Goal: Task Accomplishment & Management: Manage account settings

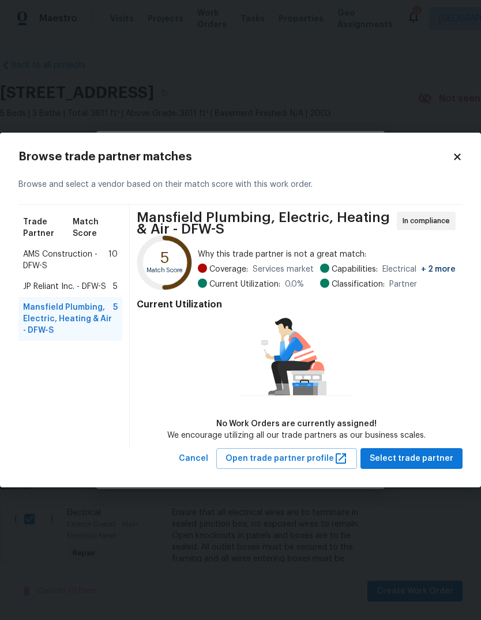
scroll to position [90, 0]
click at [45, 321] on span "Mansfield Plumbing, Electric, Heating & Air - DFW-S" at bounding box center [68, 318] width 90 height 35
click at [408, 465] on button "Select trade partner" at bounding box center [411, 458] width 102 height 21
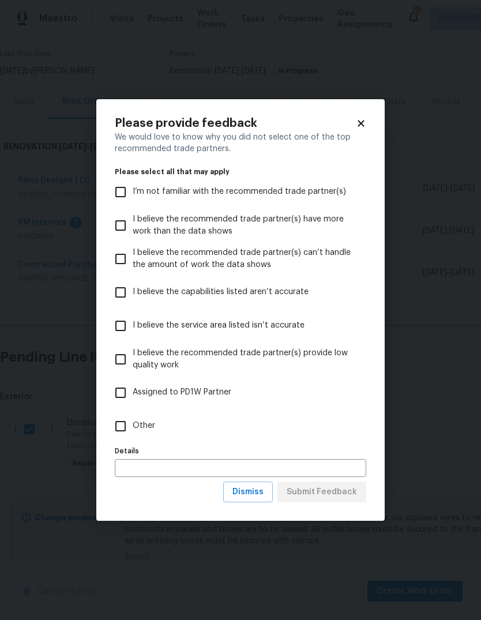
click at [123, 429] on input "Other" at bounding box center [120, 426] width 24 height 24
checkbox input "true"
click at [129, 466] on input "text" at bounding box center [240, 468] width 251 height 18
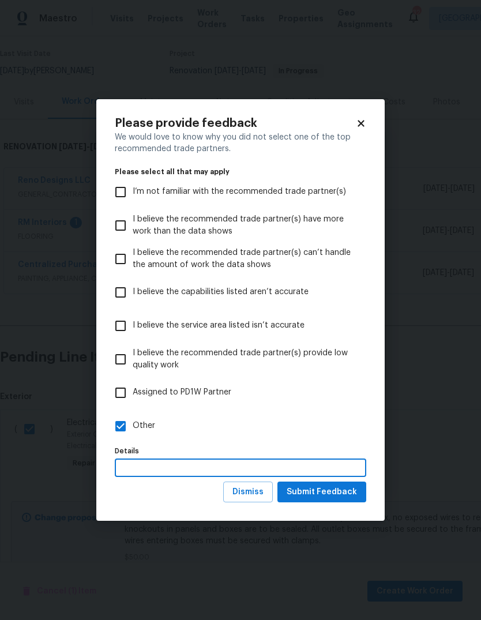
scroll to position [43, 0]
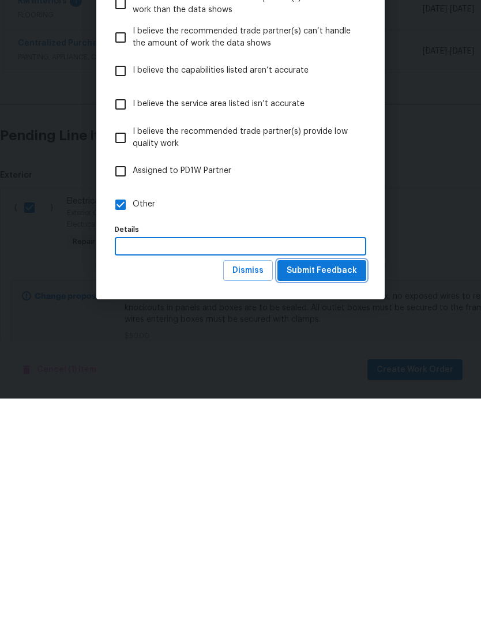
click at [307, 485] on span "Submit Feedback" at bounding box center [322, 492] width 70 height 14
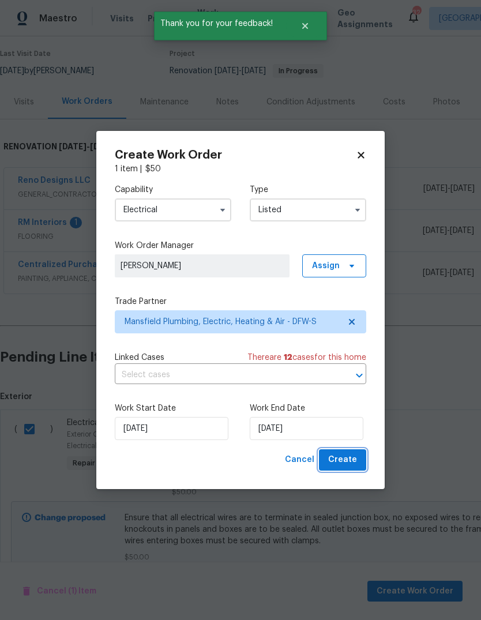
click at [347, 463] on span "Create" at bounding box center [342, 460] width 29 height 14
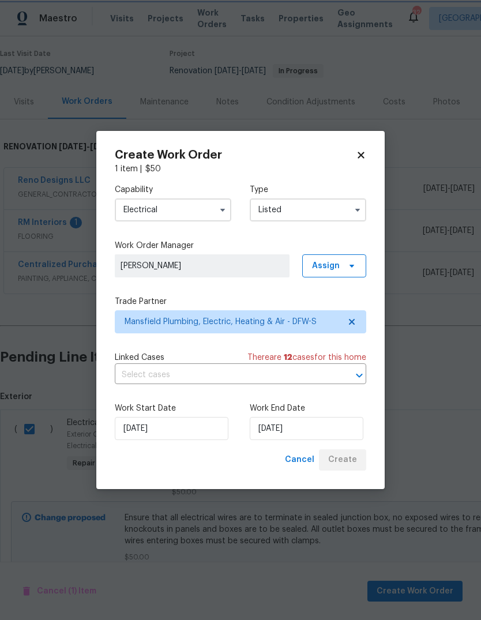
checkbox input "false"
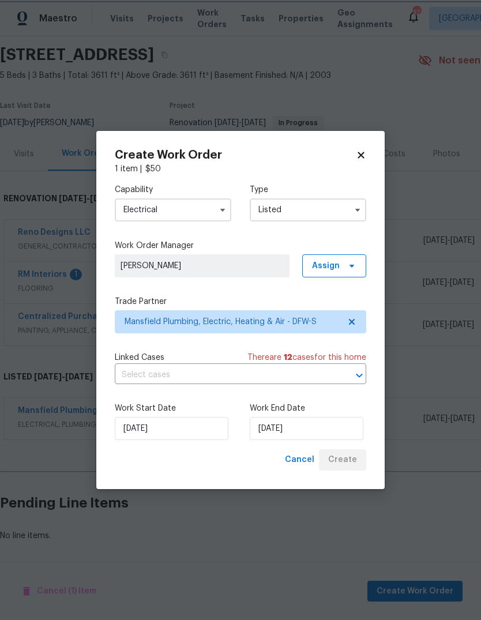
scroll to position [0, 0]
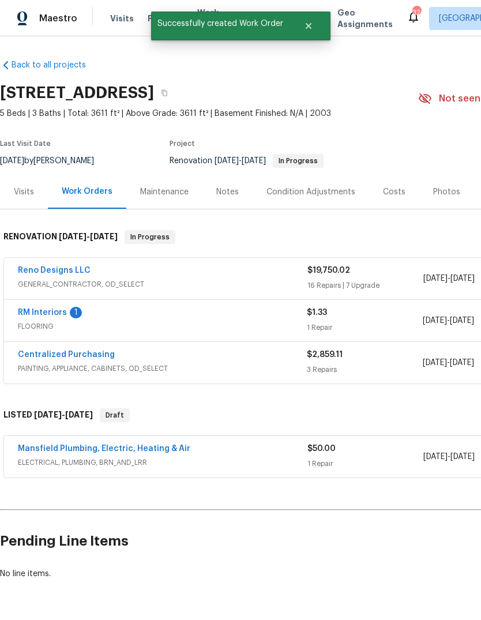
click at [67, 444] on link "Mansfield Plumbing, Electric, Heating & Air" at bounding box center [104, 448] width 172 height 8
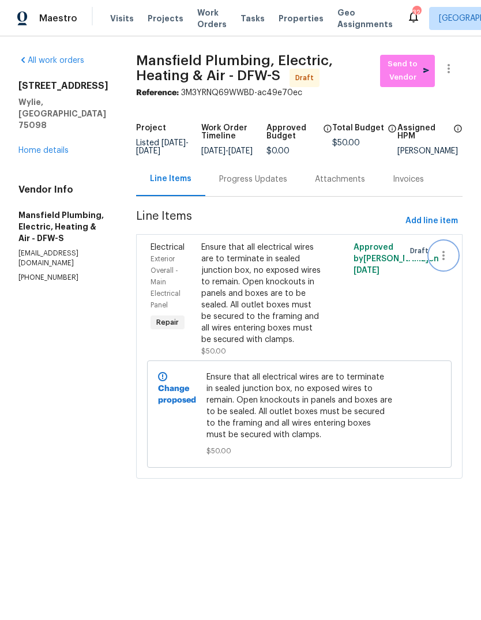
click at [450, 262] on icon "button" at bounding box center [443, 255] width 14 height 14
click at [443, 278] on li "Cancel" at bounding box center [449, 274] width 44 height 19
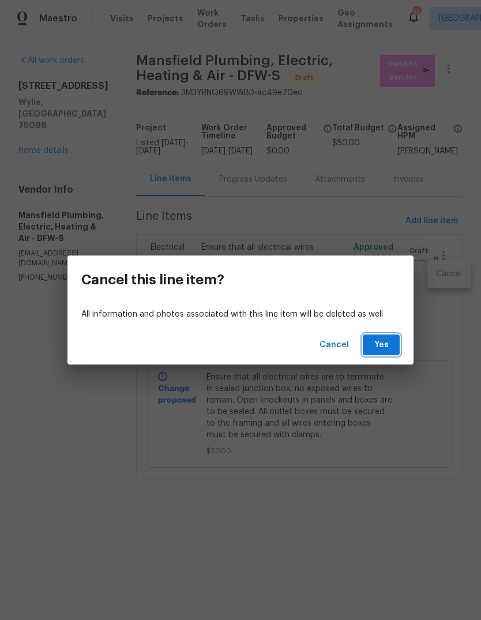
click at [376, 352] on button "Yes" at bounding box center [381, 344] width 37 height 21
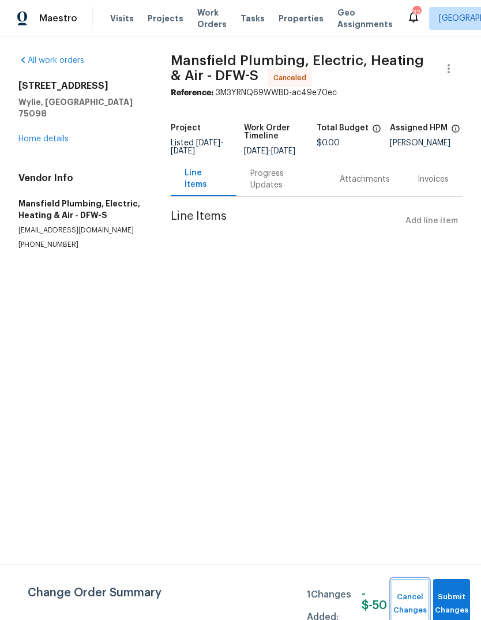
click at [405, 601] on button "Cancel Changes" at bounding box center [409, 604] width 37 height 50
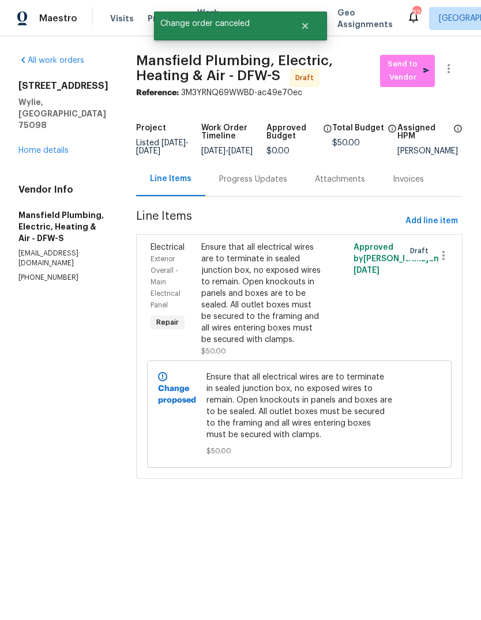
click at [43, 146] on link "Home details" at bounding box center [43, 150] width 50 height 8
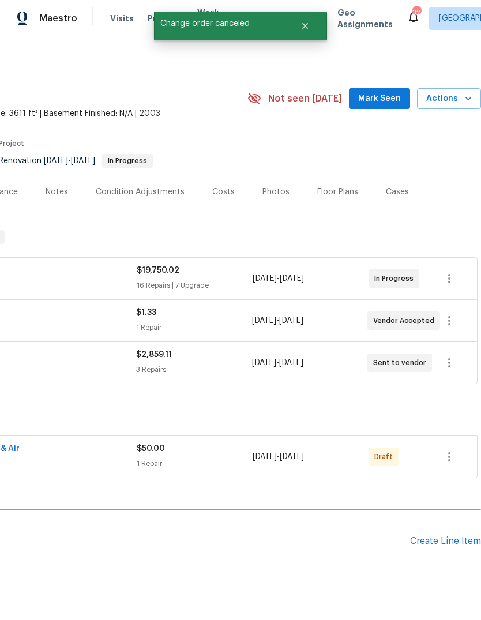
scroll to position [0, 171]
click at [450, 459] on icon "button" at bounding box center [449, 457] width 14 height 14
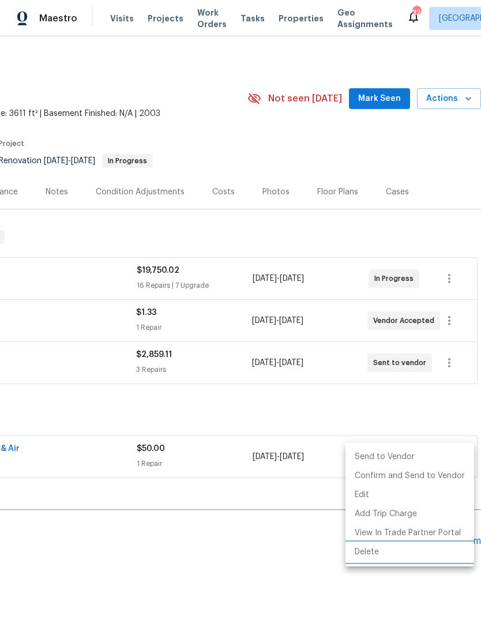
click at [357, 560] on li "Delete" at bounding box center [409, 551] width 129 height 19
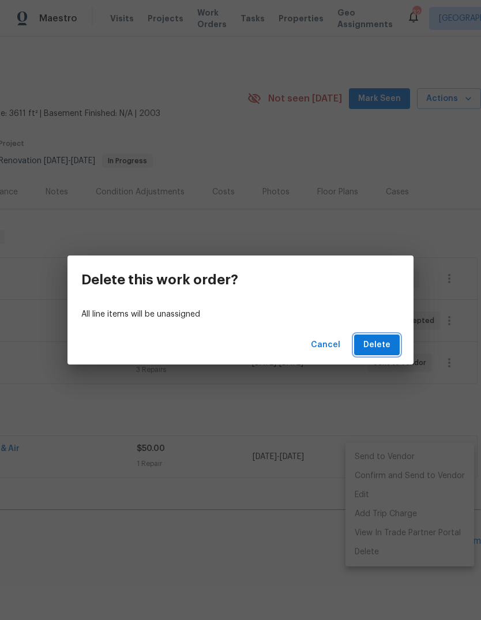
click at [373, 346] on span "Delete" at bounding box center [376, 345] width 27 height 14
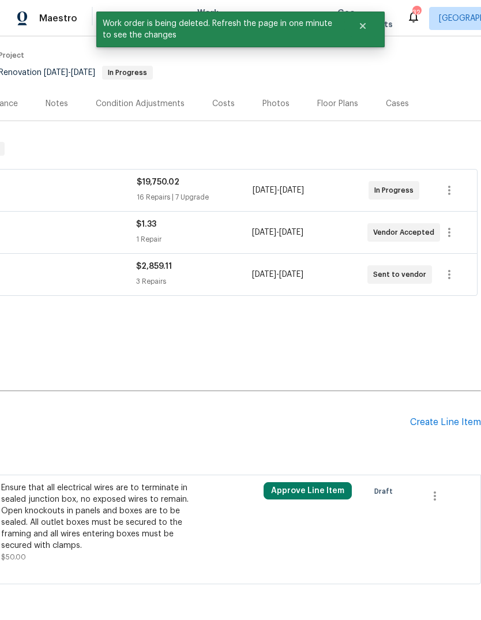
scroll to position [88, 171]
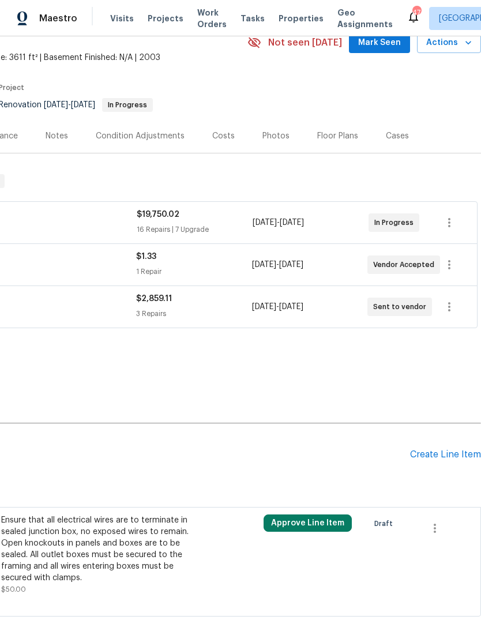
scroll to position [58, 171]
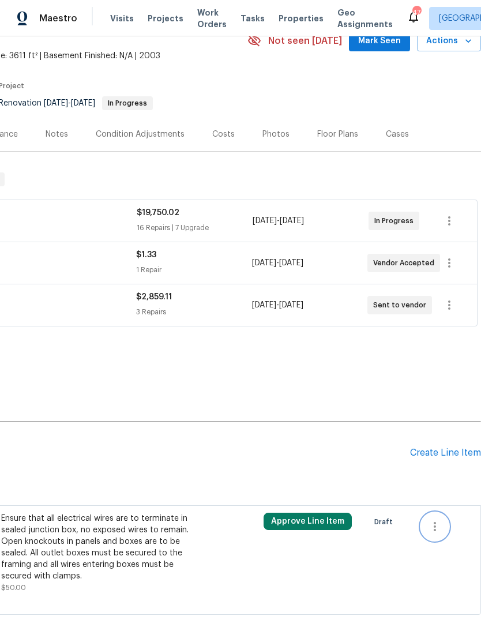
click at [440, 529] on icon "button" at bounding box center [435, 526] width 14 height 14
click at [441, 527] on li "Cancel" at bounding box center [443, 526] width 44 height 19
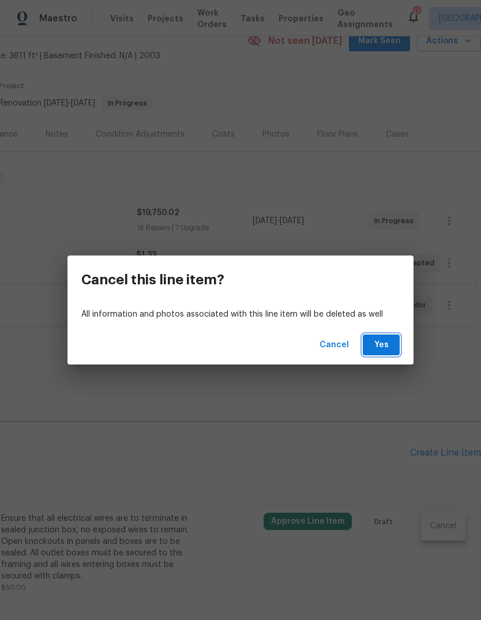
click at [382, 348] on span "Yes" at bounding box center [381, 345] width 18 height 14
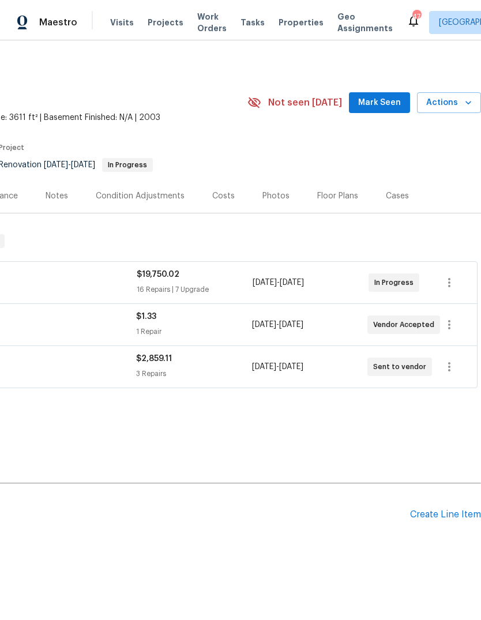
scroll to position [7, 0]
